Goal: Check status

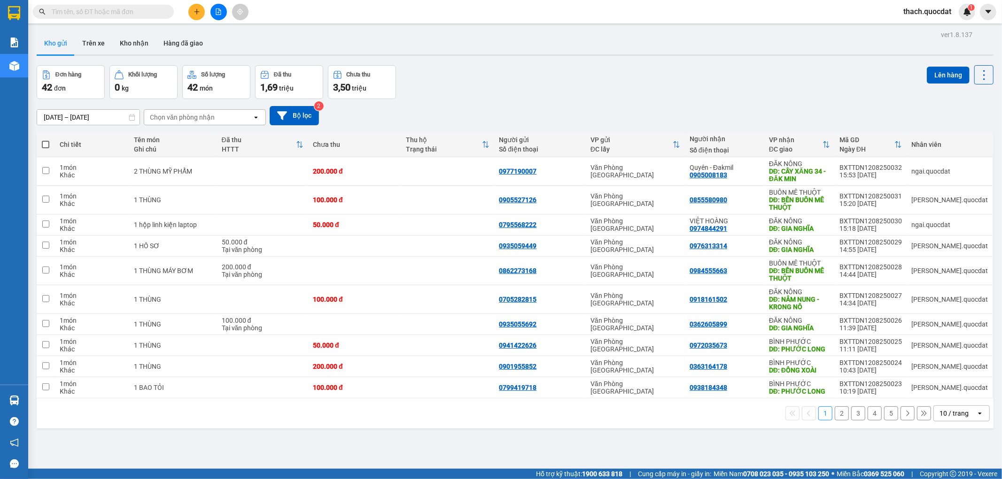
click at [950, 414] on div "10 / trang" at bounding box center [953, 413] width 29 height 9
click at [934, 395] on span "100 / trang" at bounding box center [950, 393] width 34 height 9
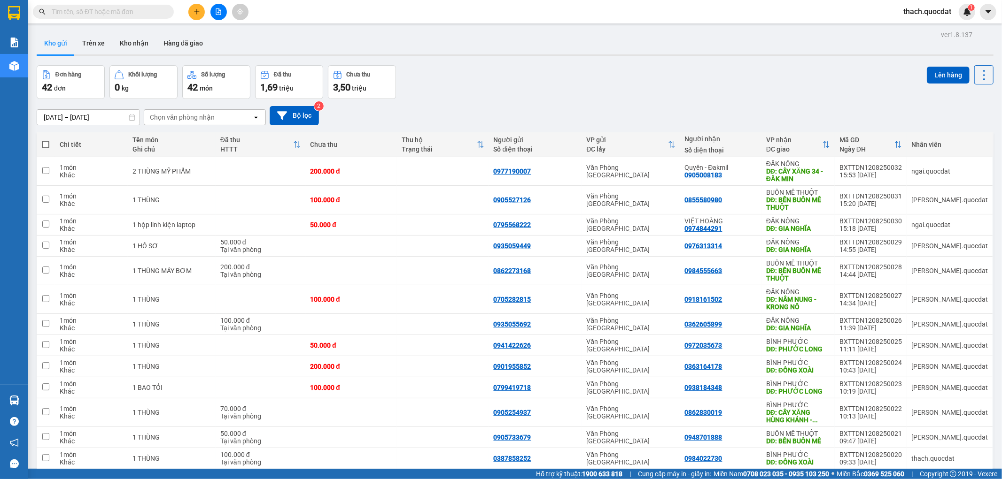
click at [104, 117] on input "10/08/2025 – 12/08/2025" at bounding box center [88, 117] width 102 height 15
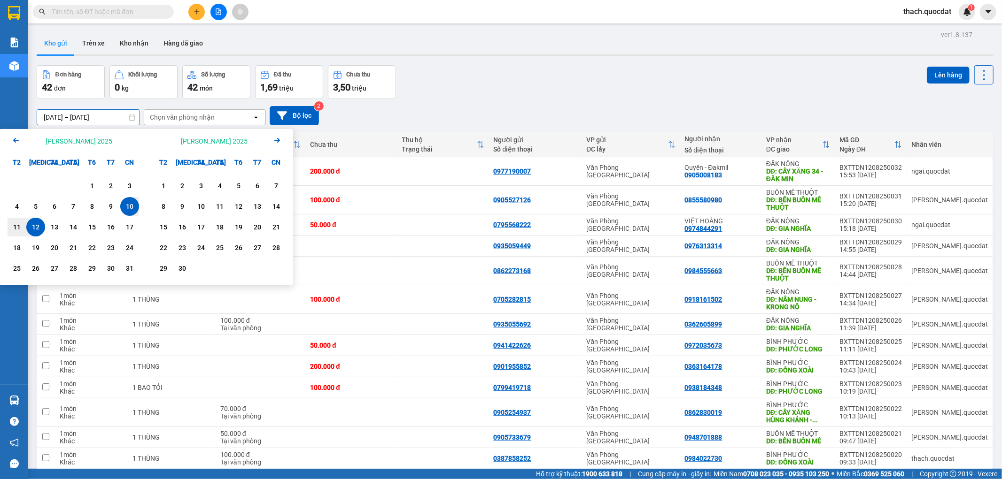
click at [35, 227] on div "12" at bounding box center [35, 227] width 13 height 11
type input "[DATE] – [DATE]"
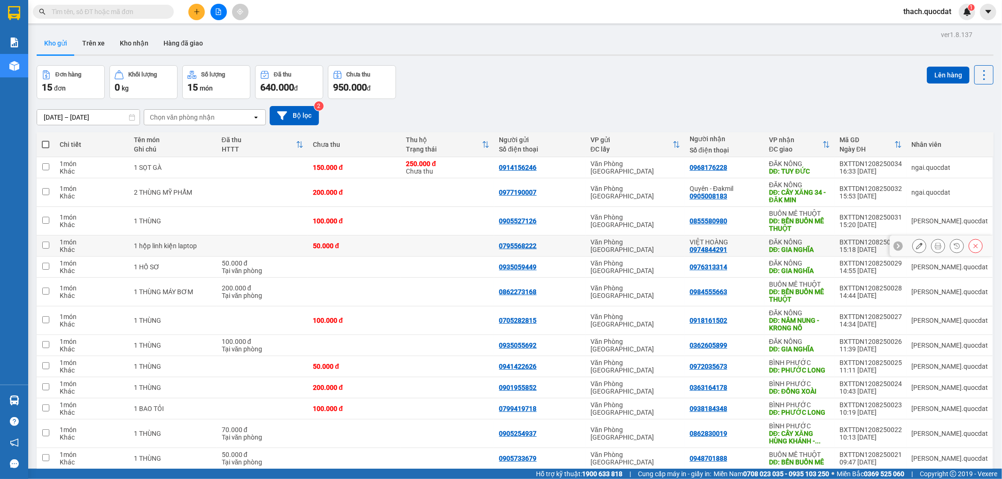
drag, startPoint x: 295, startPoint y: 256, endPoint x: 308, endPoint y: 256, distance: 13.1
click at [308, 256] on td at bounding box center [262, 246] width 91 height 21
checkbox input "true"
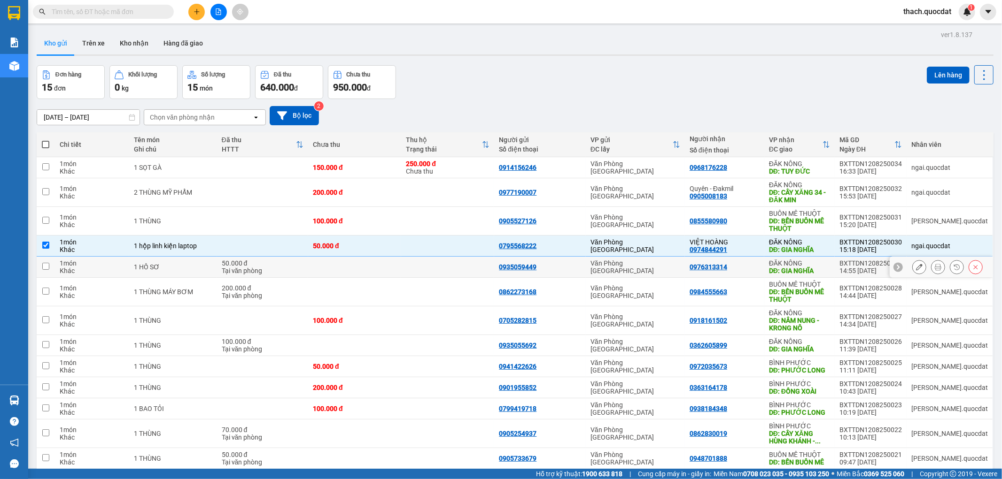
click at [297, 282] on td "200.000 đ [PERSON_NAME]" at bounding box center [262, 292] width 91 height 29
checkbox input "true"
